Goal: Find contact information: Find contact information

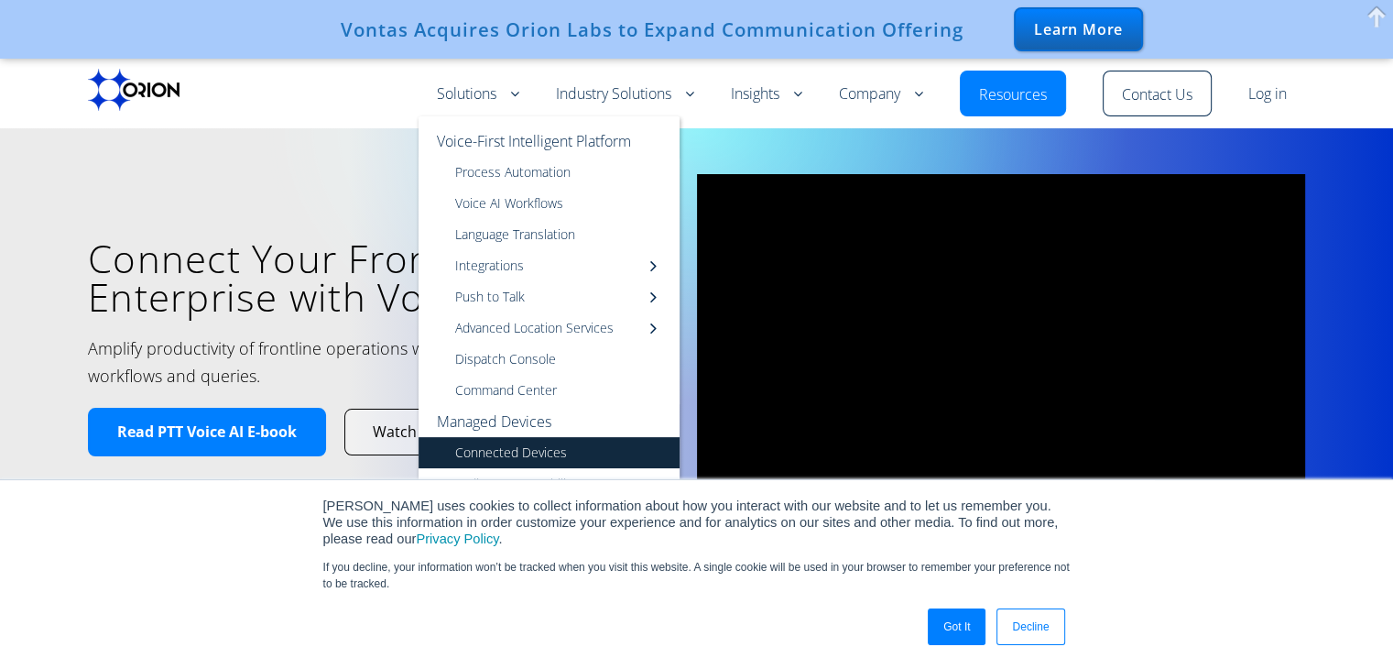
click at [535, 456] on link "Connected Devices" at bounding box center [549, 452] width 261 height 31
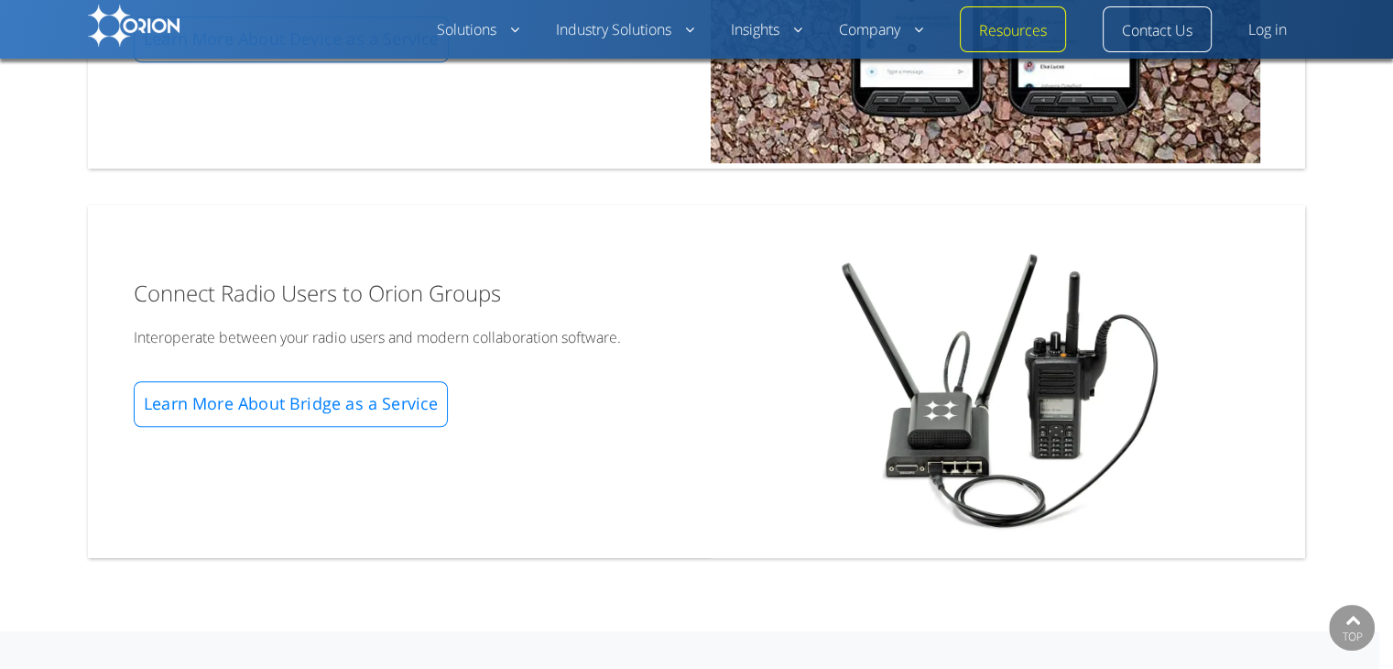
scroll to position [1754, 0]
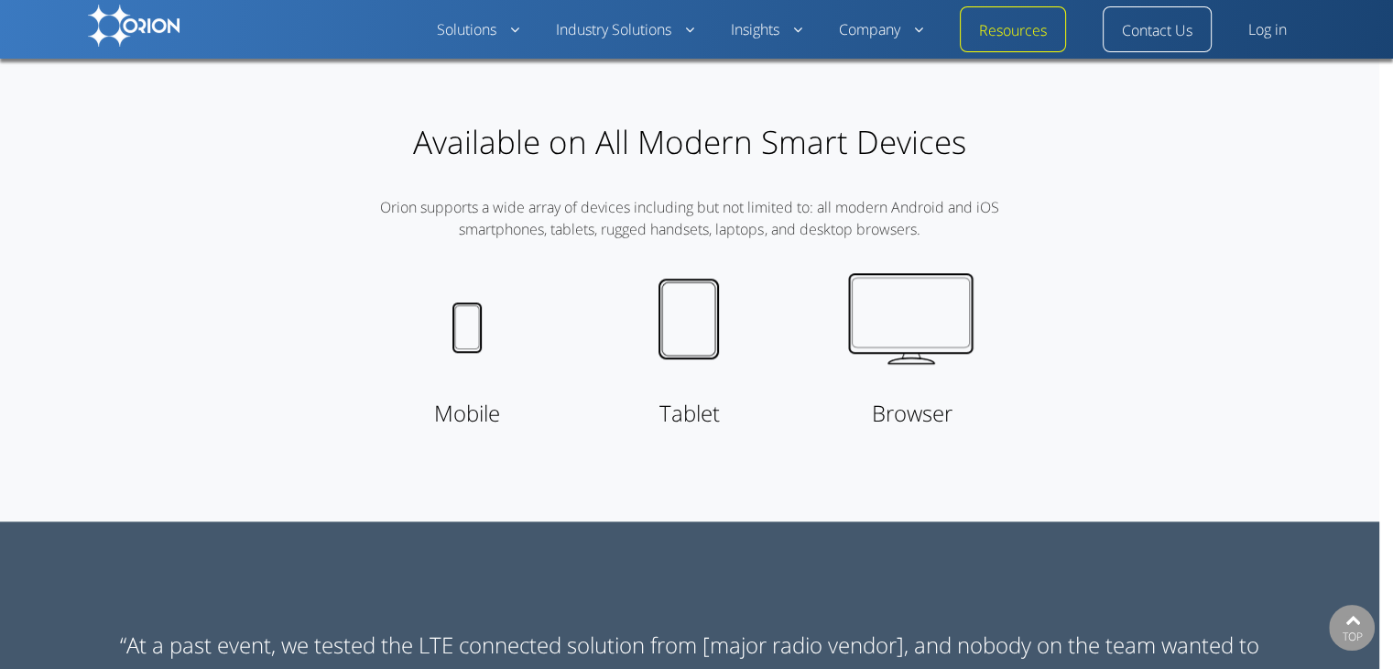
click at [773, 162] on h3 "Available on All Modern Smart Devices" at bounding box center [689, 141] width 641 height 45
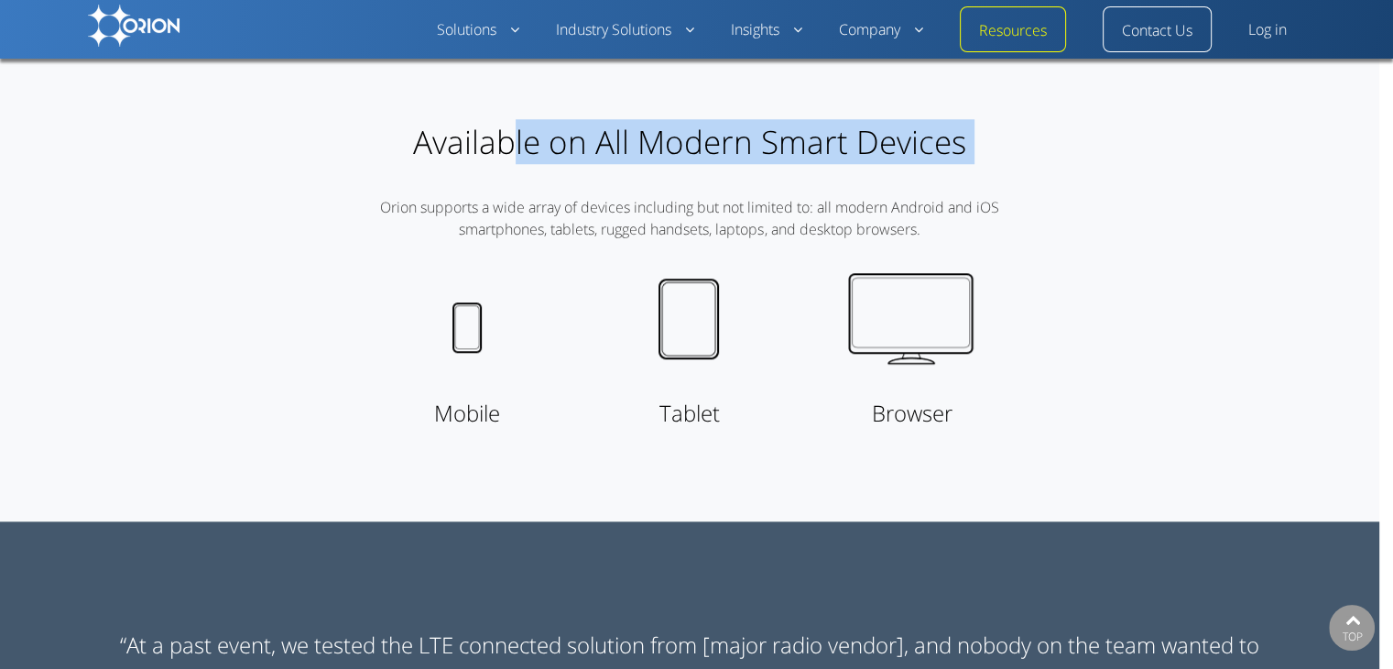
click at [773, 162] on h3 "Available on All Modern Smart Devices" at bounding box center [689, 141] width 641 height 45
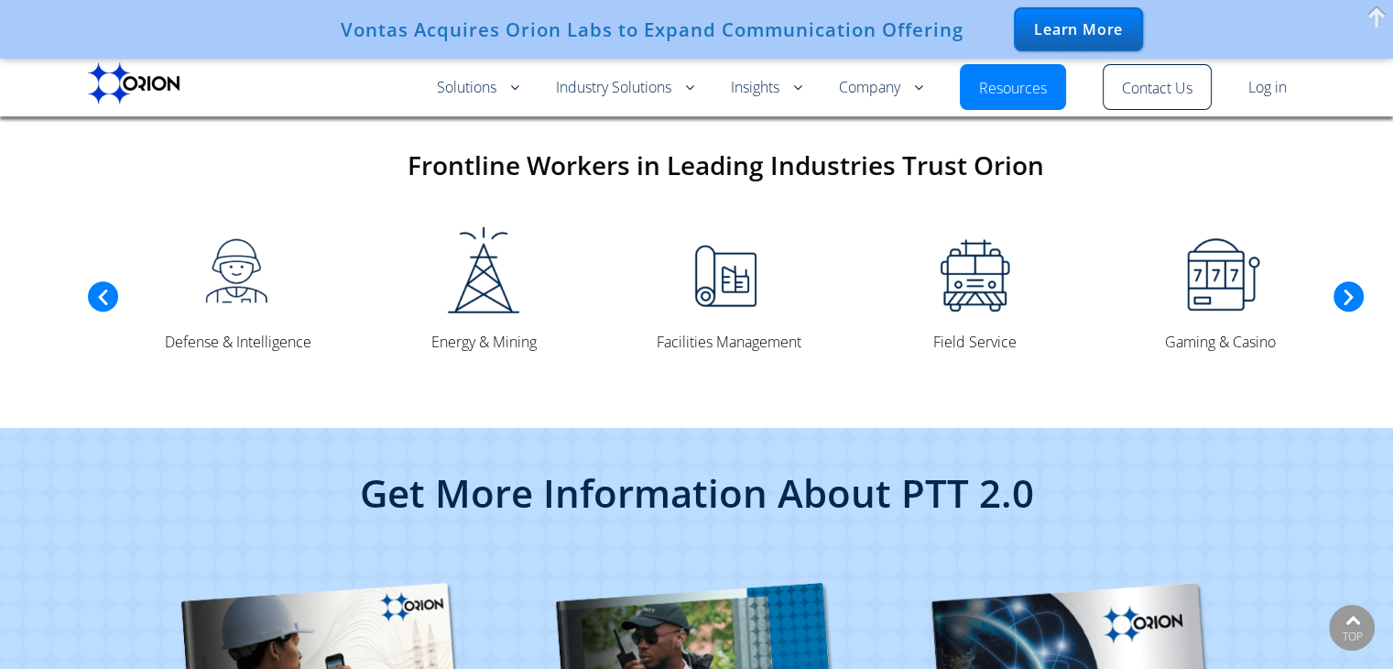
scroll to position [4627, 0]
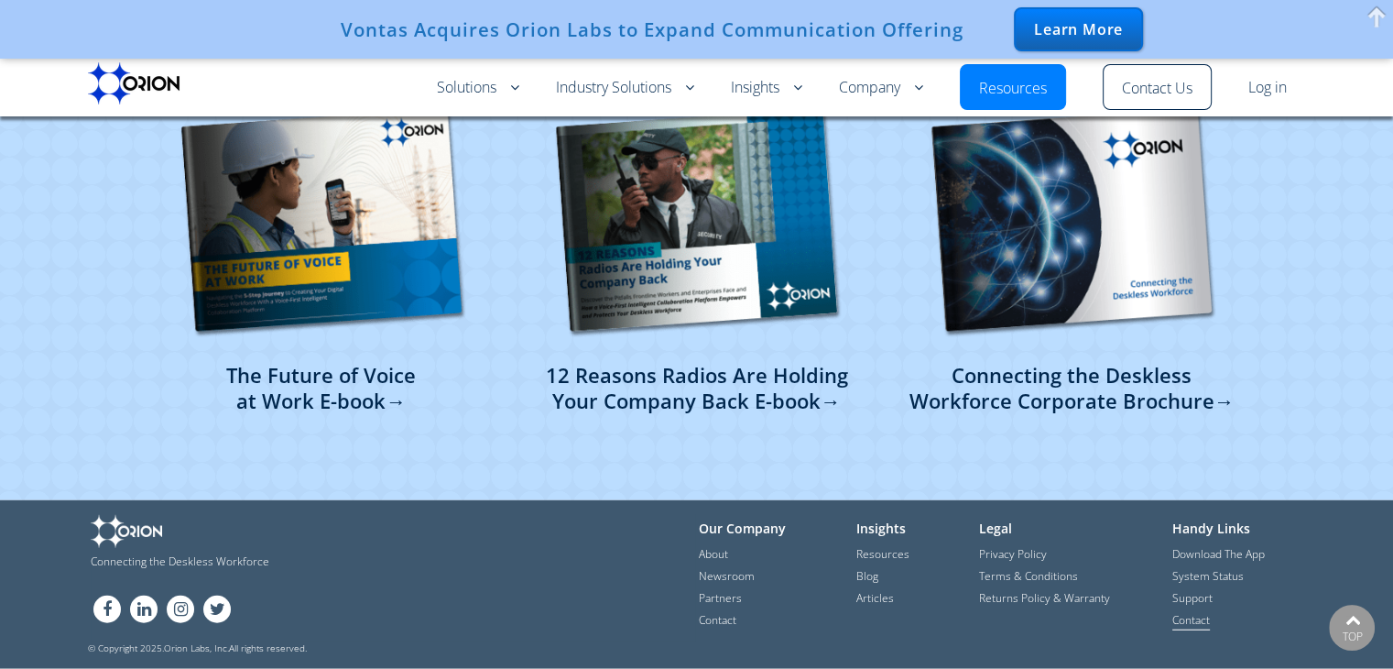
click at [1210, 618] on link "Contact" at bounding box center [1192, 621] width 38 height 18
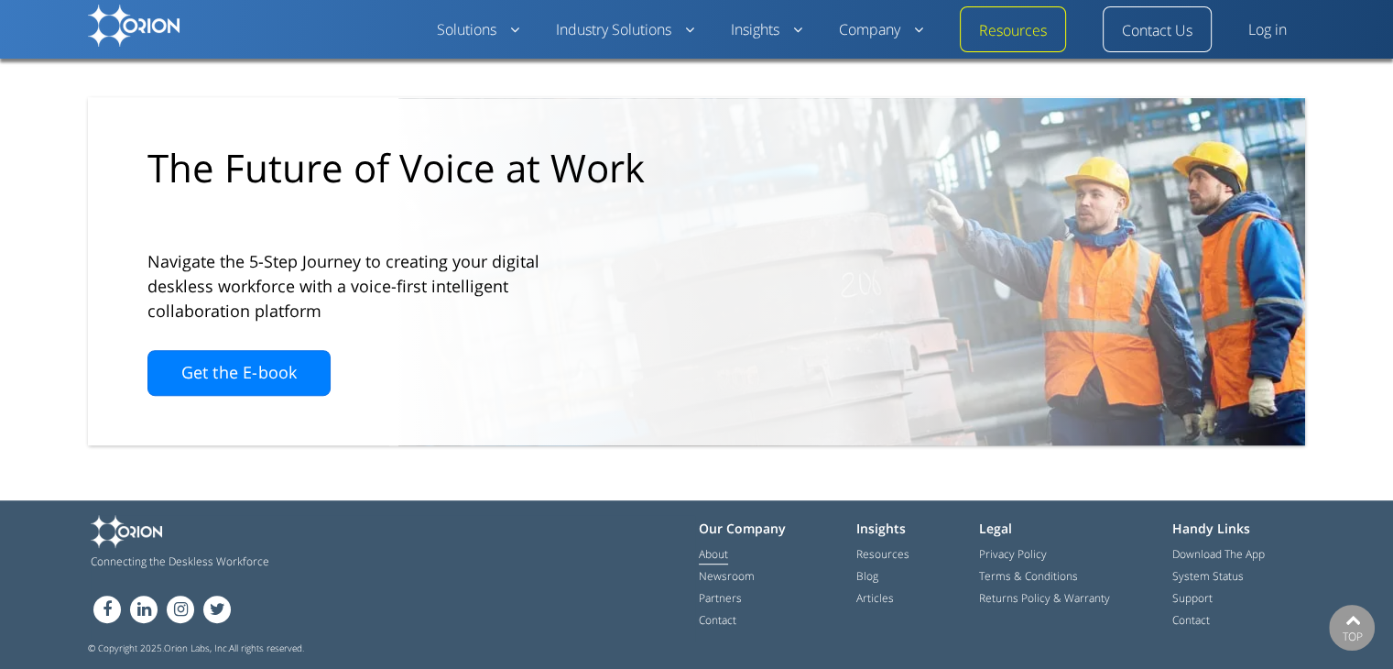
click at [715, 555] on link "About" at bounding box center [713, 555] width 29 height 18
